Goal: Task Accomplishment & Management: Manage account settings

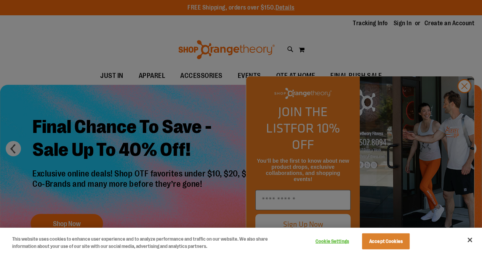
click at [401, 24] on div at bounding box center [241, 127] width 482 height 254
click at [471, 238] on button "Close" at bounding box center [470, 239] width 17 height 17
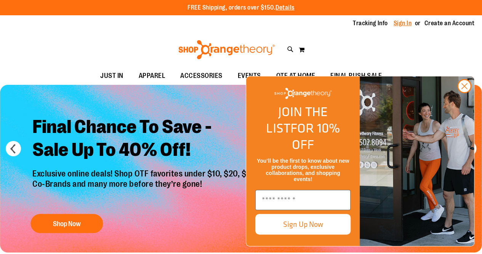
click at [407, 21] on link "Sign In" at bounding box center [403, 23] width 18 height 8
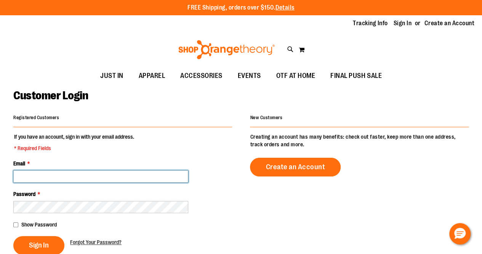
click at [101, 175] on input "Email *" at bounding box center [100, 176] width 175 height 12
type input "**********"
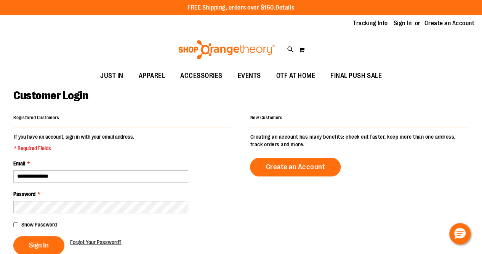
click at [207, 190] on div "Password *" at bounding box center [122, 201] width 219 height 23
click at [128, 209] on div "Password *" at bounding box center [122, 201] width 219 height 23
click at [42, 242] on span "Sign In" at bounding box center [39, 245] width 20 height 8
